Goal: Information Seeking & Learning: Check status

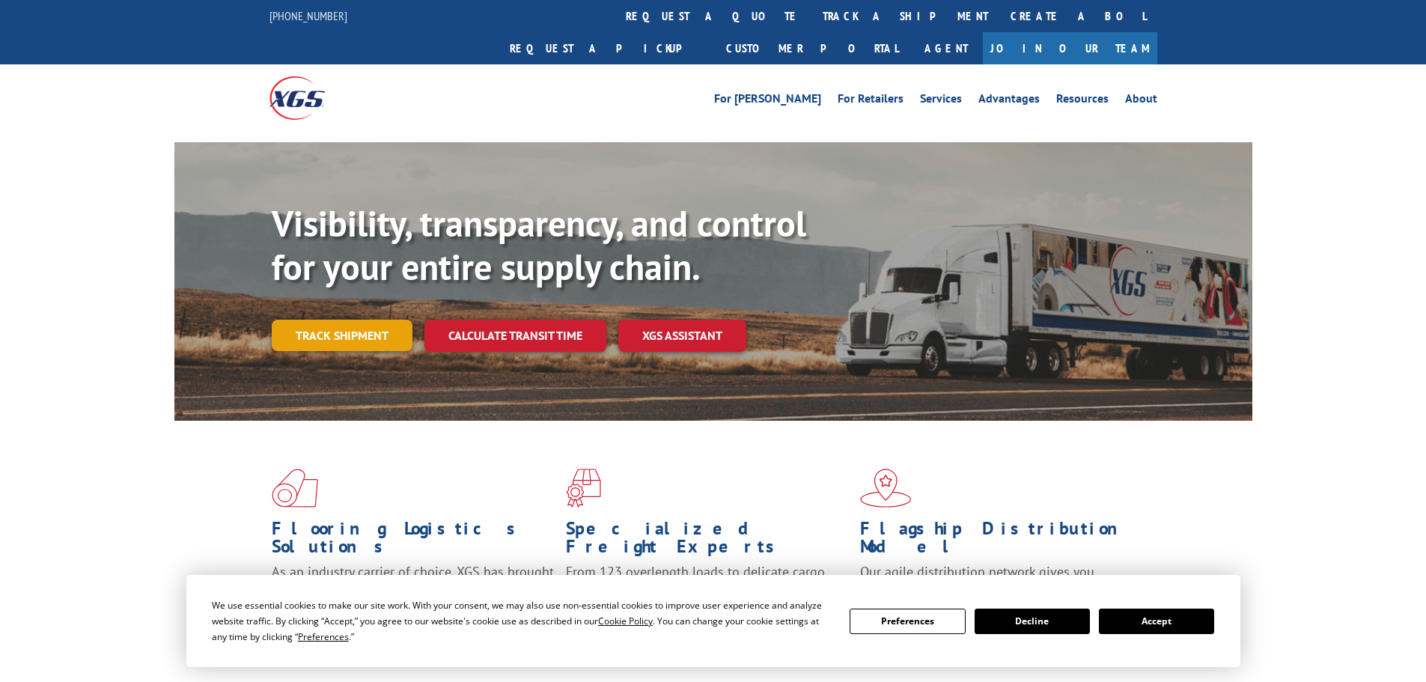
click at [367, 320] on link "Track shipment" at bounding box center [342, 335] width 141 height 31
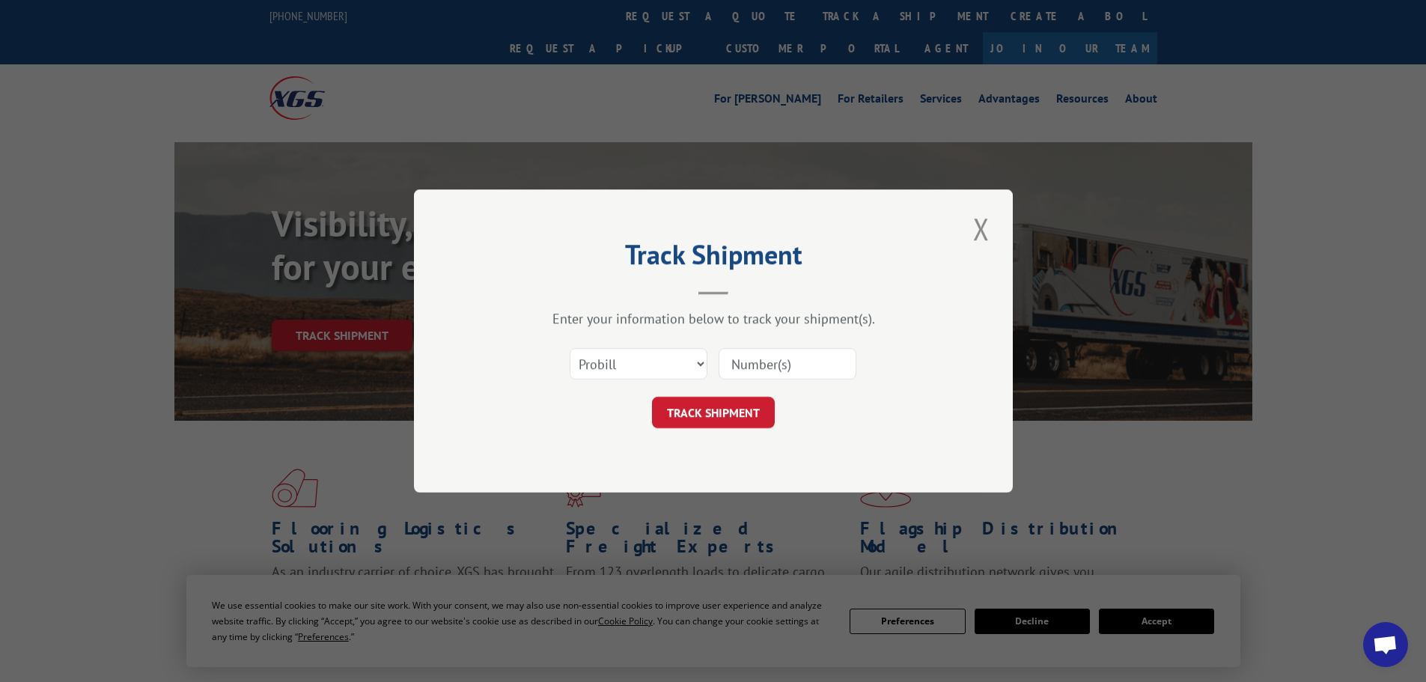
click at [802, 367] on input at bounding box center [787, 363] width 138 height 31
paste input "17223975"
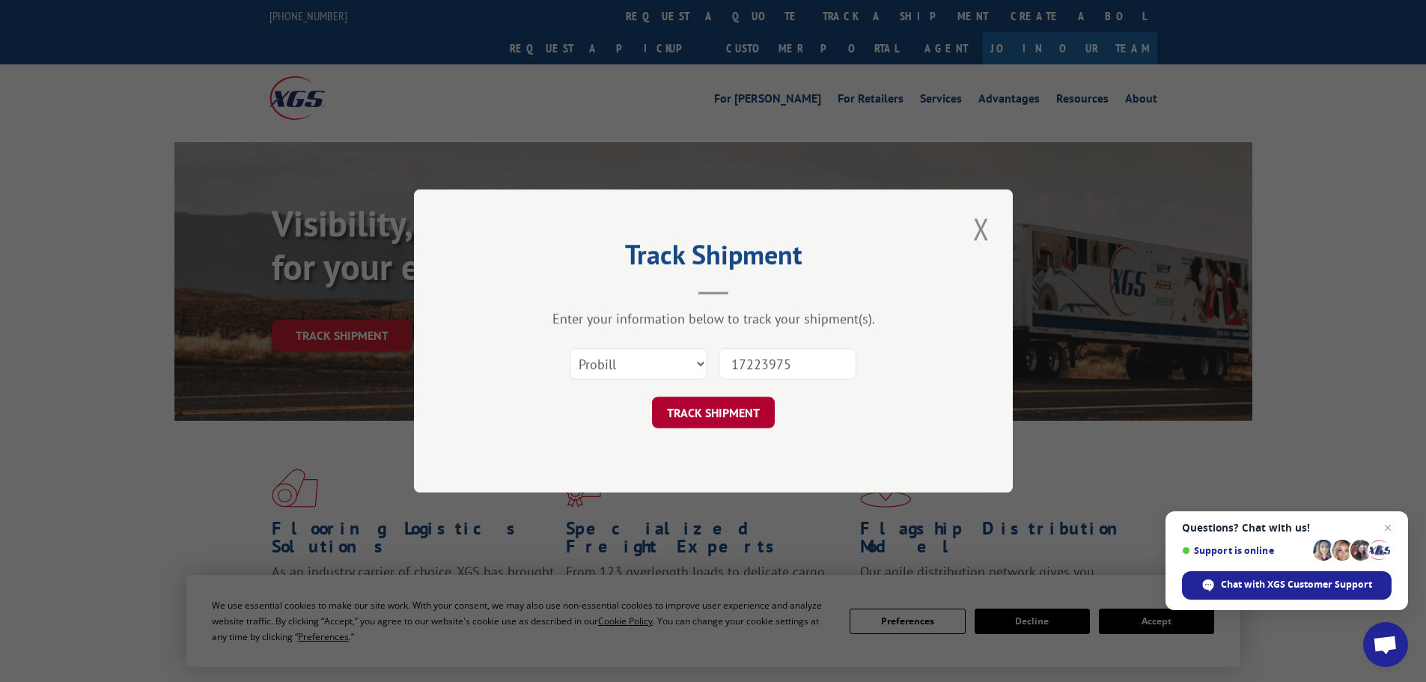
type input "17223975"
click at [723, 408] on button "TRACK SHIPMENT" at bounding box center [713, 412] width 123 height 31
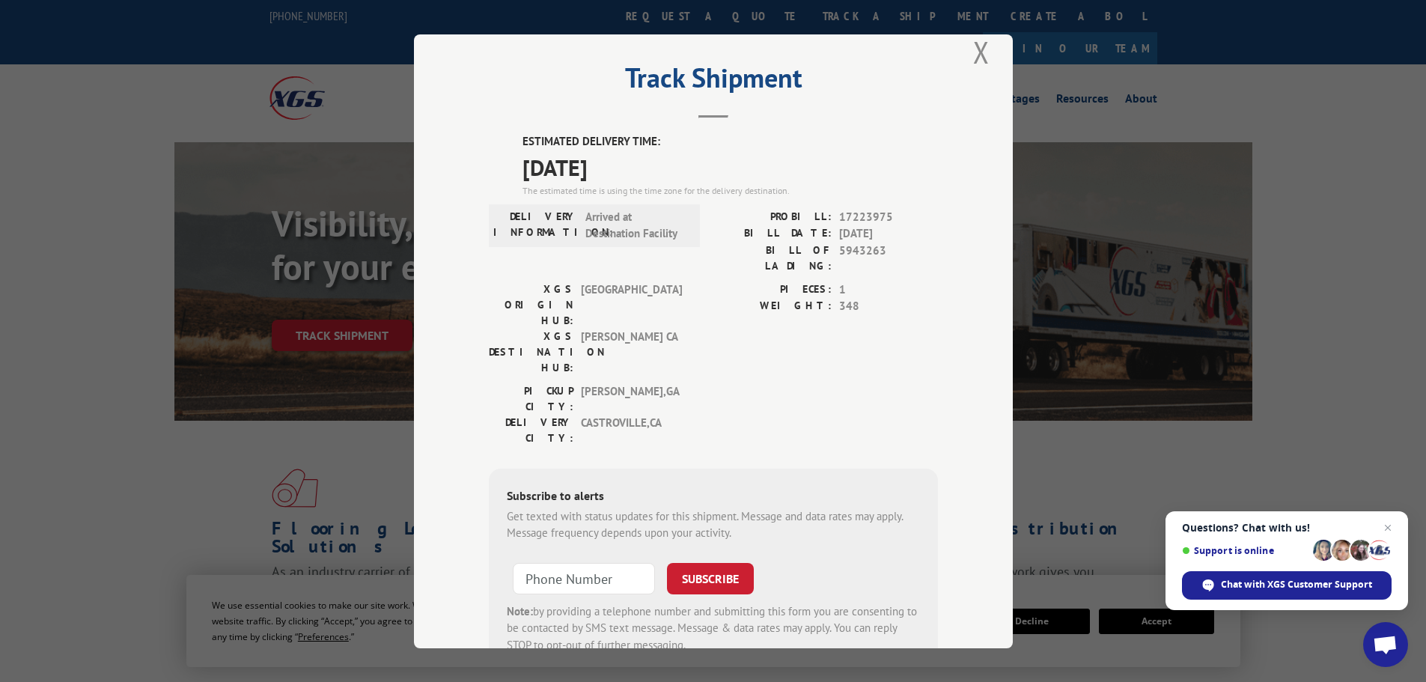
scroll to position [60, 0]
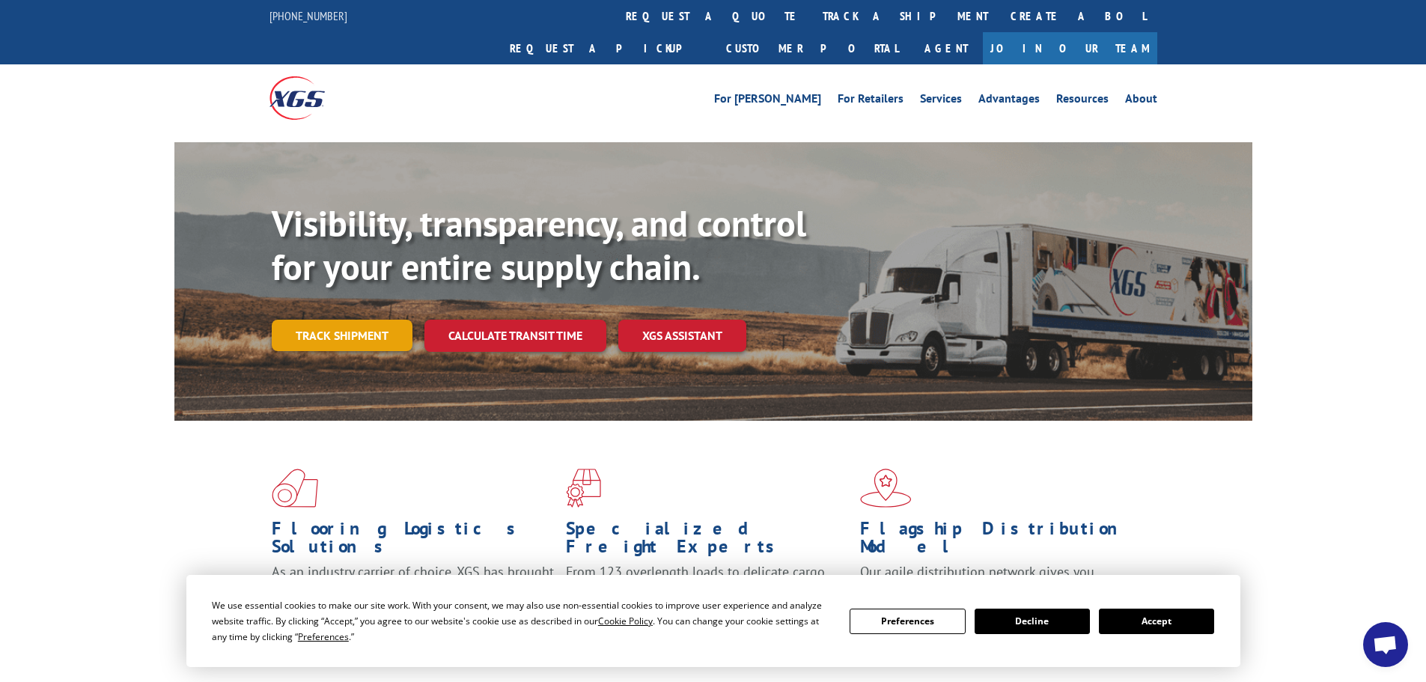
click at [343, 320] on link "Track shipment" at bounding box center [342, 335] width 141 height 31
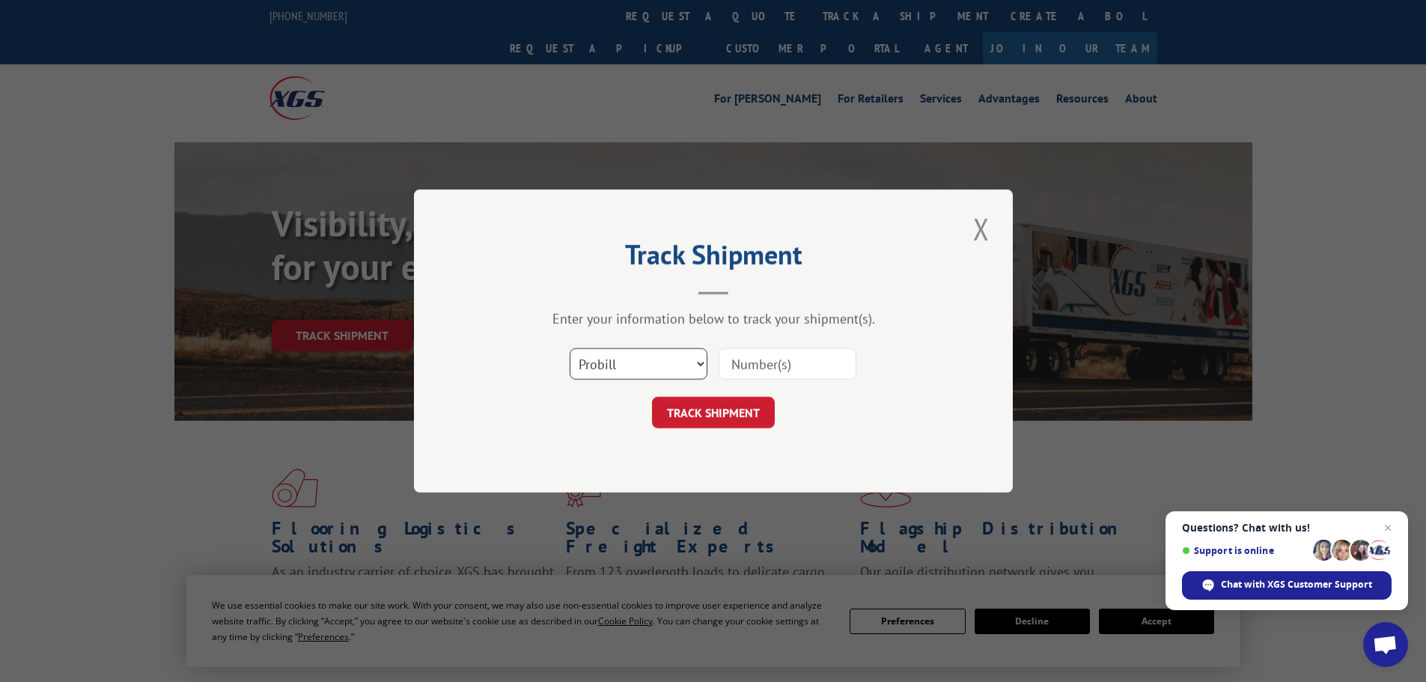
click at [651, 363] on select "Select category... Probill BOL PO" at bounding box center [639, 363] width 138 height 31
select select "po"
click at [570, 348] on select "Select category... Probill BOL PO" at bounding box center [639, 363] width 138 height 31
click at [763, 365] on input at bounding box center [787, 363] width 138 height 31
paste input "42506244"
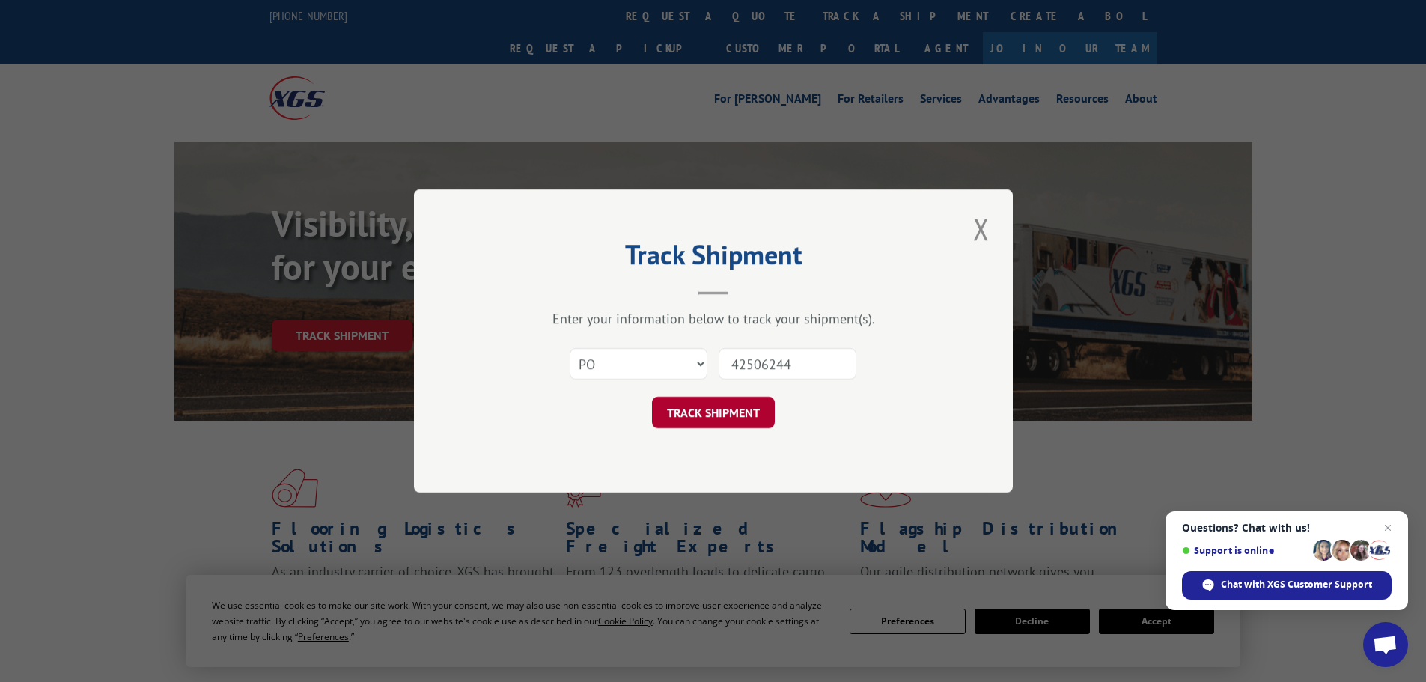
type input "42506244"
click at [690, 414] on button "TRACK SHIPMENT" at bounding box center [713, 412] width 123 height 31
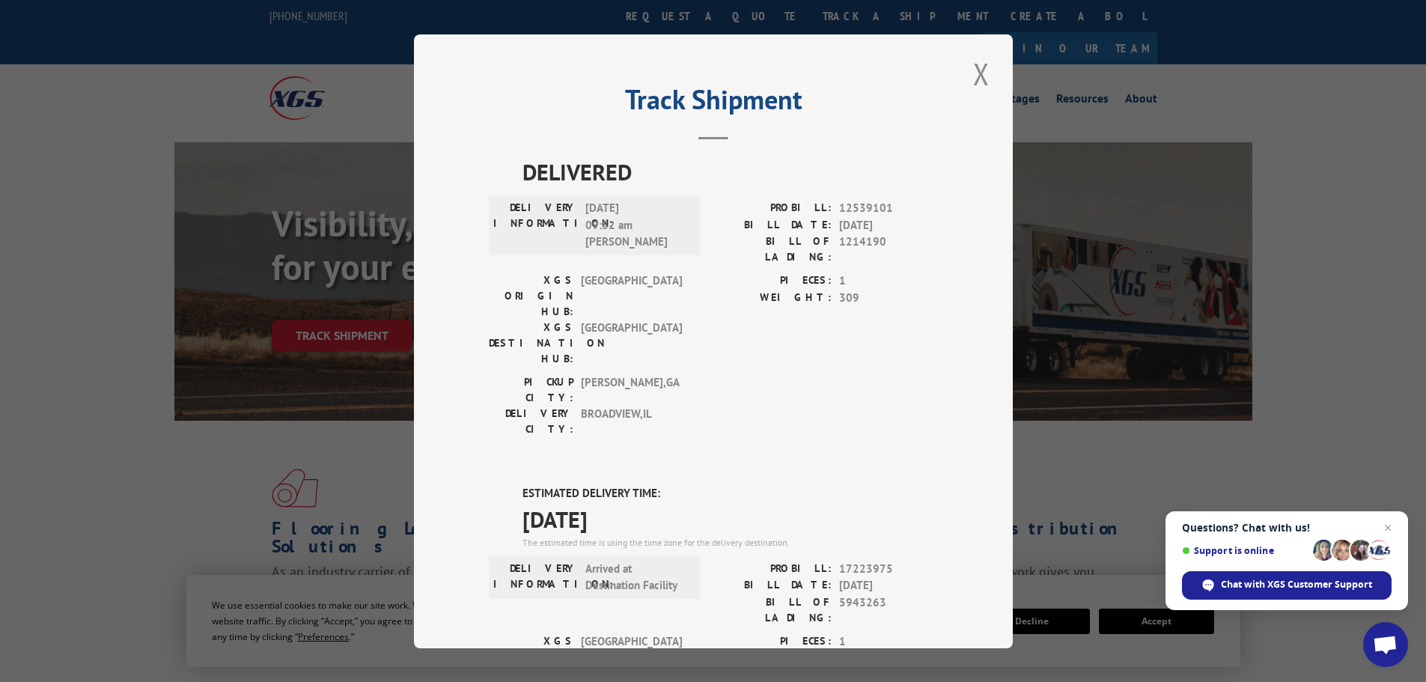
click at [972, 67] on button "Close modal" at bounding box center [980, 73] width 25 height 41
